Goal: Task Accomplishment & Management: Use online tool/utility

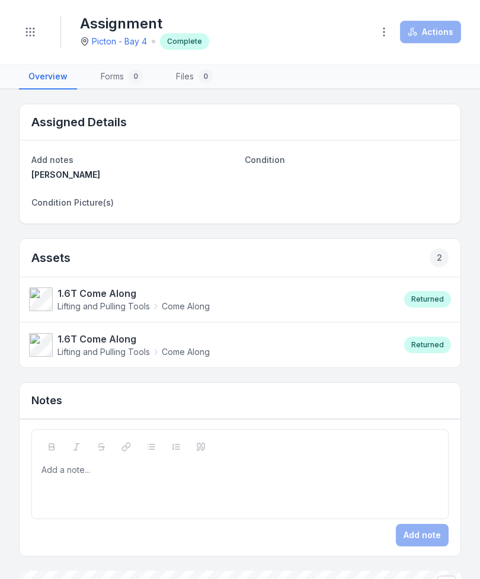
click at [39, 32] on button "Toggle Navigation" at bounding box center [30, 32] width 23 height 23
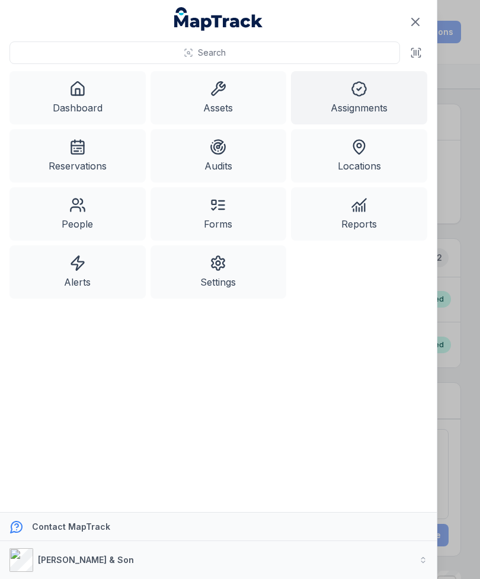
click at [215, 102] on link "Assets" at bounding box center [218, 97] width 136 height 53
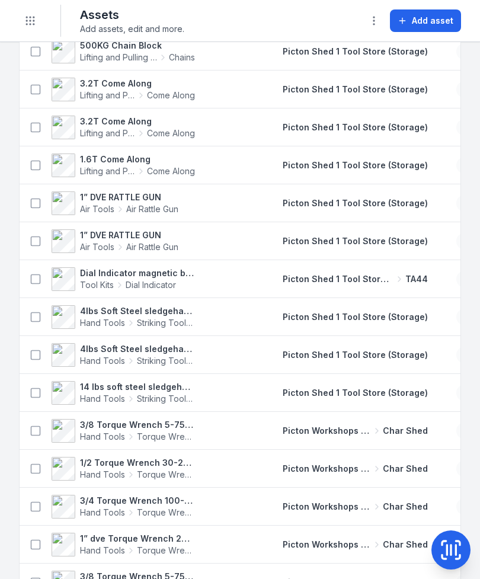
scroll to position [468, 0]
click at [400, 392] on span "Picton Shed 1 Tool Store (Storage)" at bounding box center [355, 392] width 145 height 10
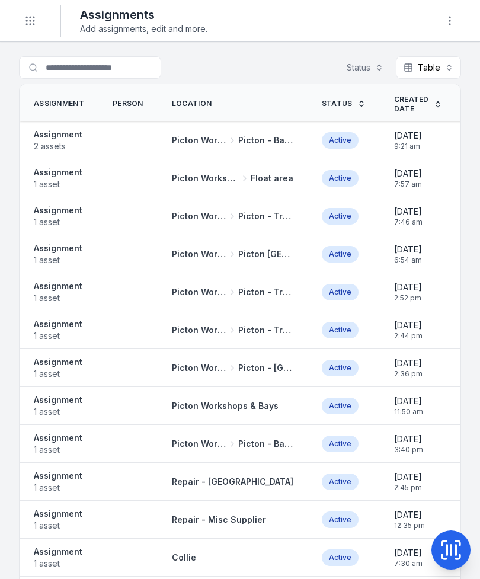
click at [70, 138] on strong "Assignment" at bounding box center [58, 135] width 49 height 12
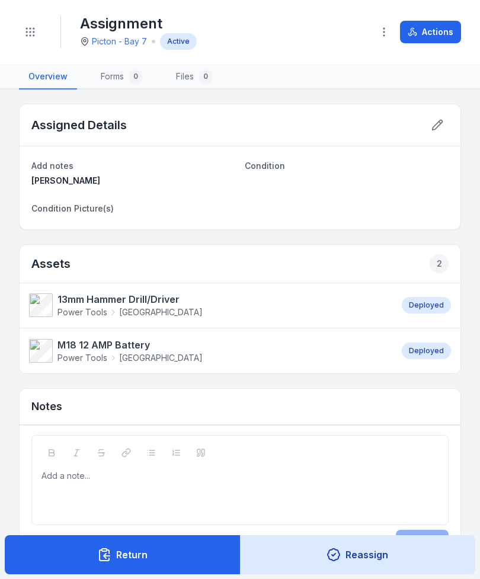
click at [186, 553] on button "Return" at bounding box center [123, 554] width 236 height 39
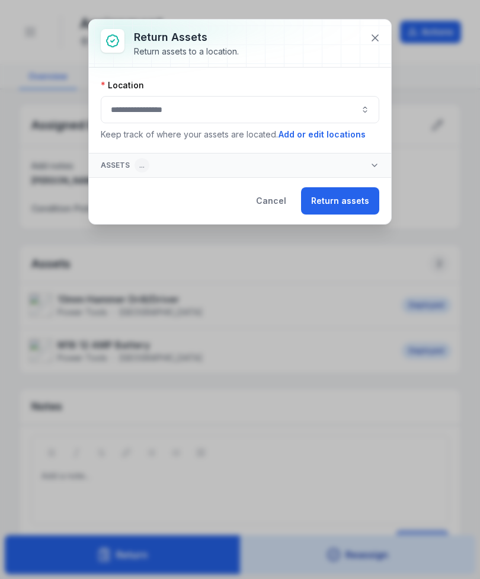
click at [258, 93] on div "Location Keep track of where your assets are located. Add or edit locations" at bounding box center [240, 110] width 278 height 62
click at [257, 114] on button "button" at bounding box center [240, 109] width 278 height 27
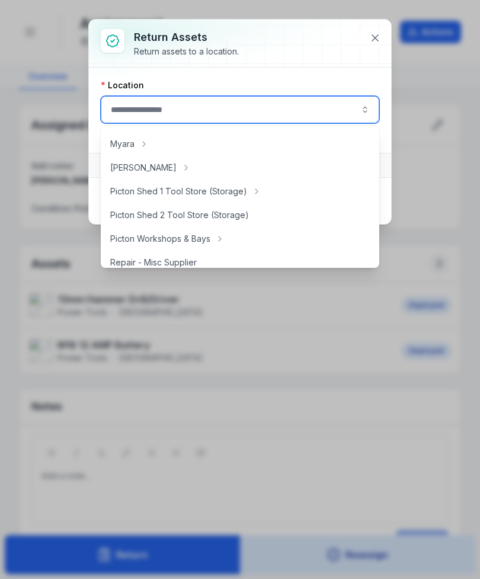
scroll to position [198, 0]
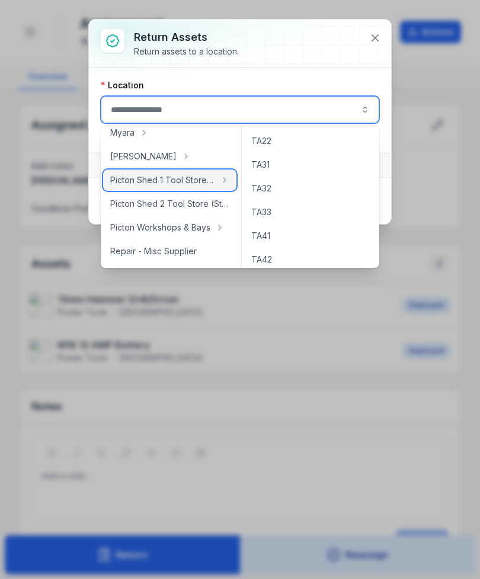
click at [206, 190] on div "Picton Shed 1 Tool Store (Storage)" at bounding box center [169, 179] width 133 height 21
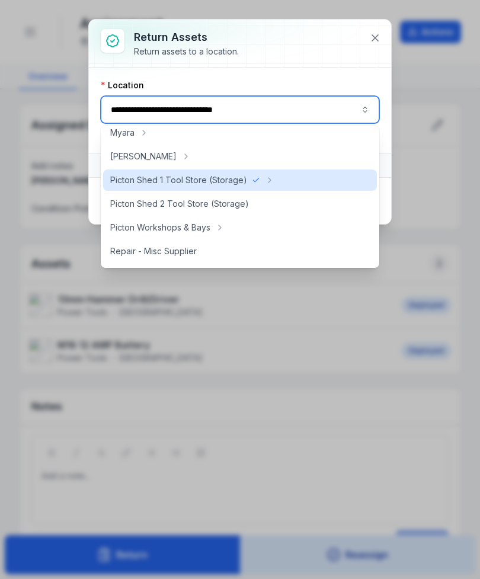
type input "**********"
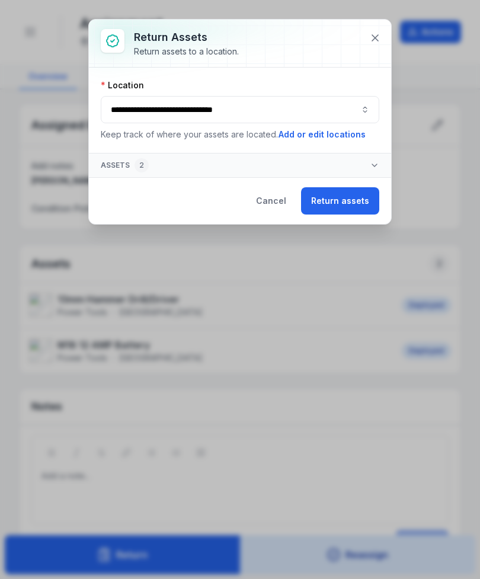
click at [348, 194] on button "Return assets" at bounding box center [340, 200] width 78 height 27
